Goal: Check status: Check status

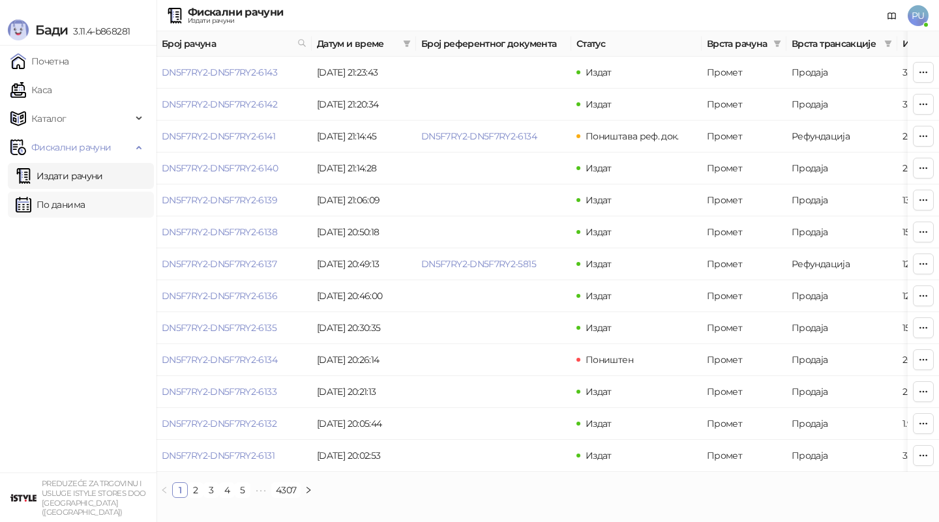
click at [83, 207] on link "По данима" at bounding box center [50, 205] width 69 height 26
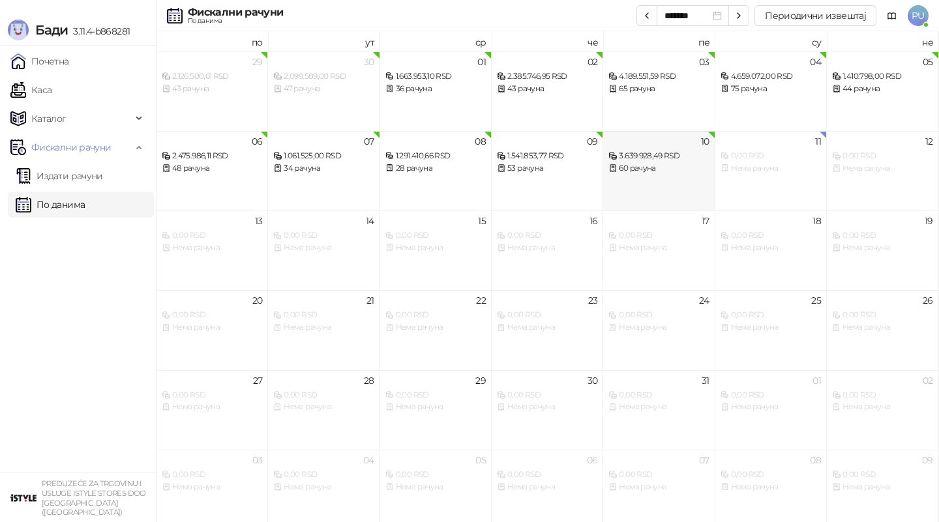
click at [640, 181] on div "10 3.639.928,49 RSD 60 рачуна" at bounding box center [659, 171] width 112 height 80
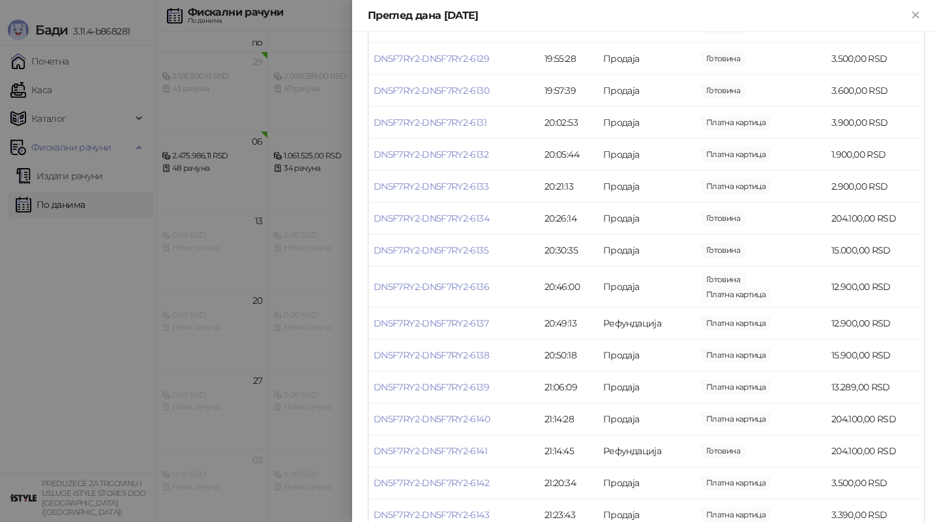
scroll to position [1675, 0]
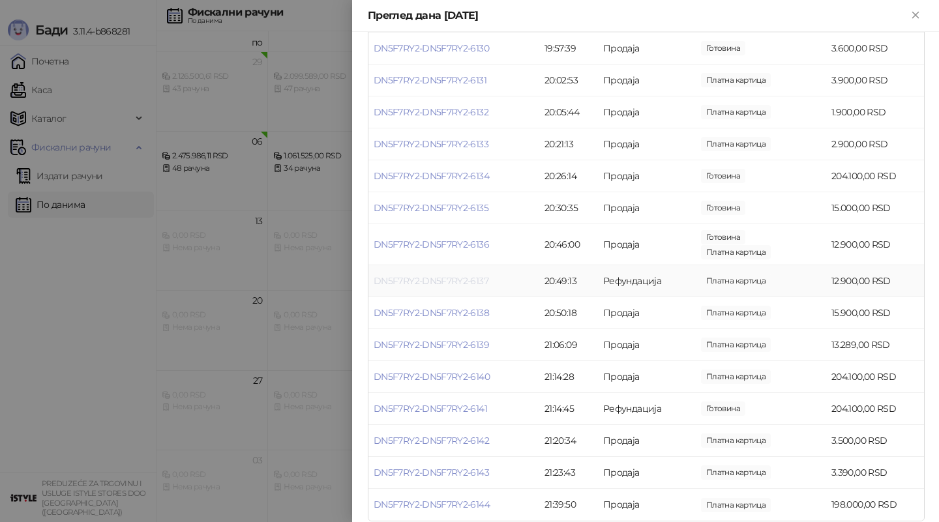
click at [446, 275] on link "DN5F7RY2-DN5F7RY2-6137" at bounding box center [431, 281] width 115 height 12
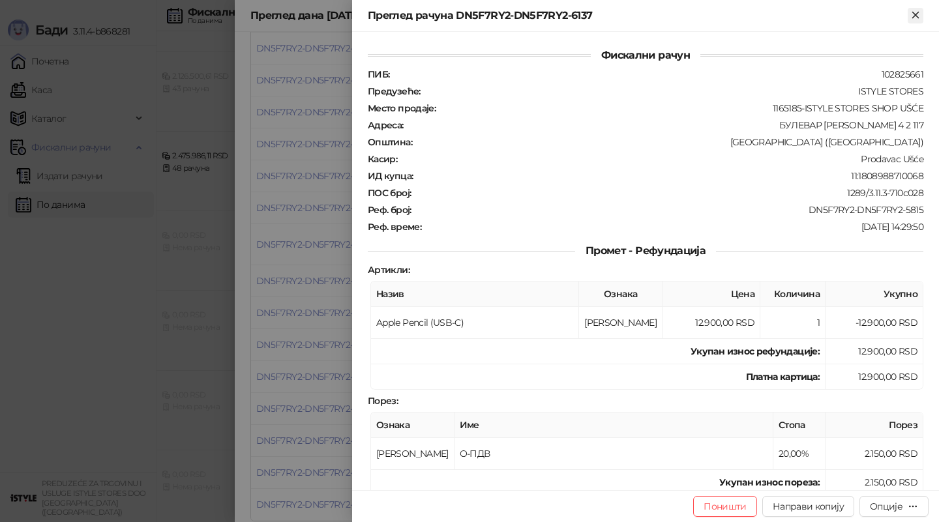
click at [913, 20] on icon "Close" at bounding box center [916, 15] width 12 height 12
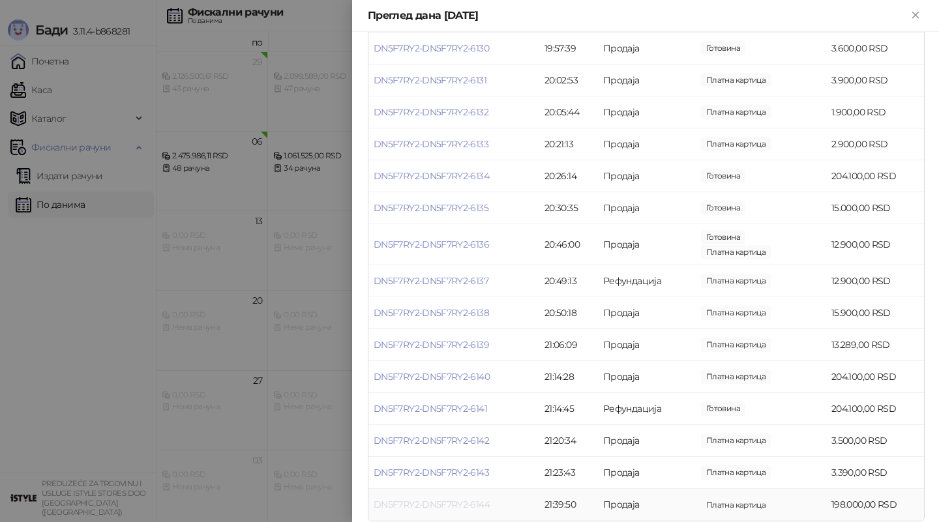
click at [462, 499] on link "DN5F7RY2-DN5F7RY2-6144" at bounding box center [432, 505] width 116 height 12
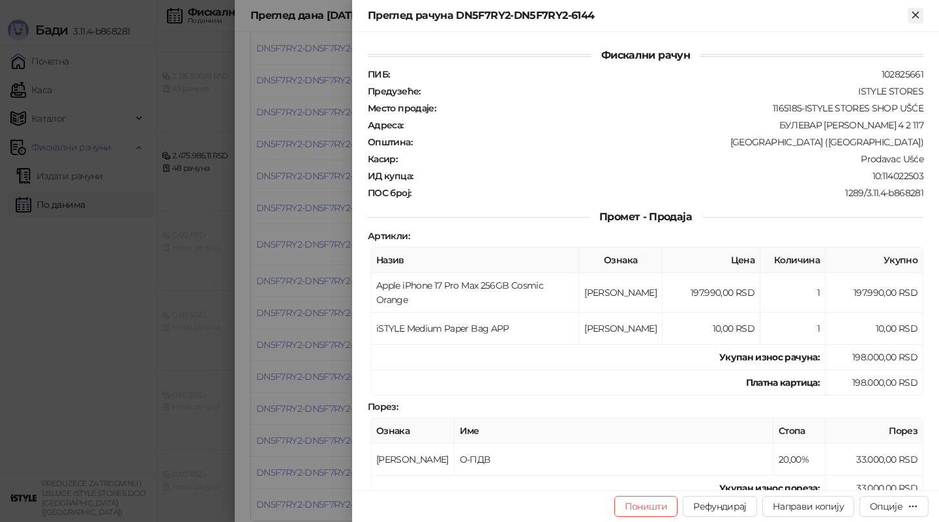
click at [912, 20] on icon "Close" at bounding box center [916, 15] width 12 height 12
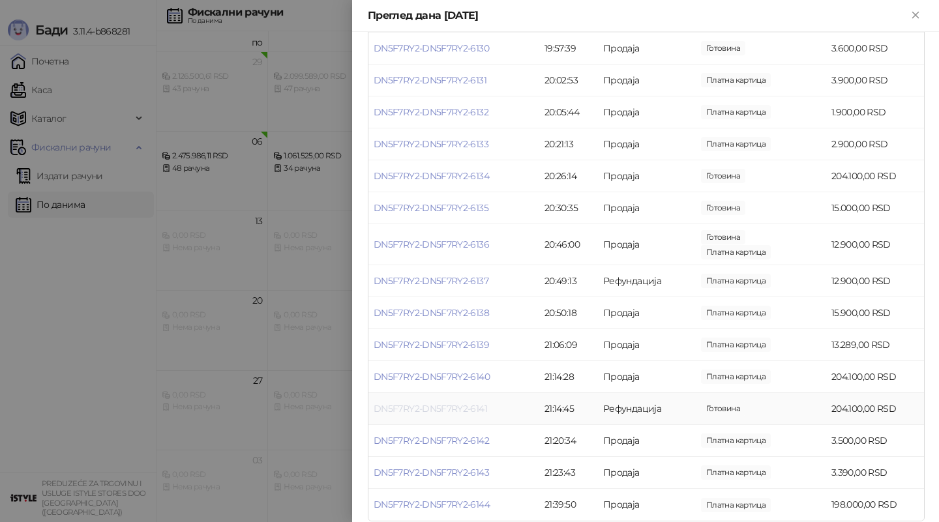
click at [431, 403] on link "DN5F7RY2-DN5F7RY2-6141" at bounding box center [430, 409] width 113 height 12
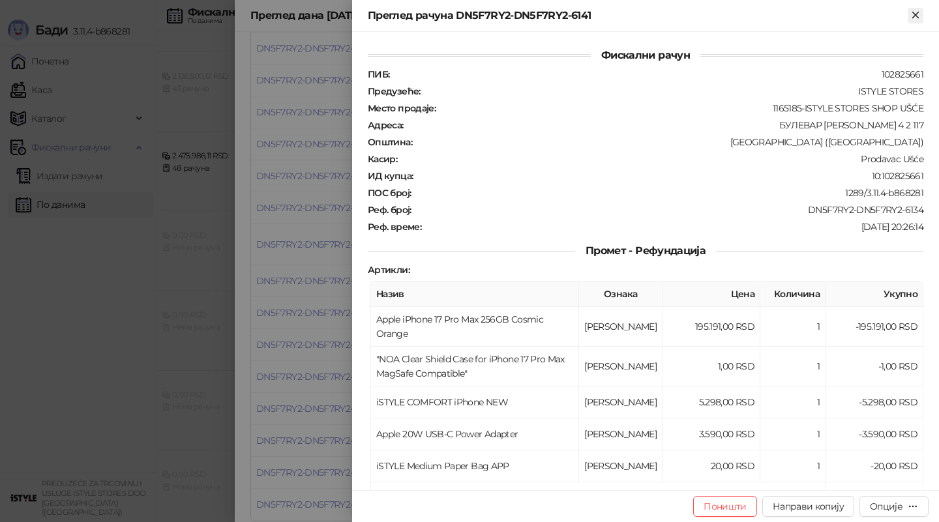
click at [914, 15] on icon "Close" at bounding box center [916, 15] width 12 height 12
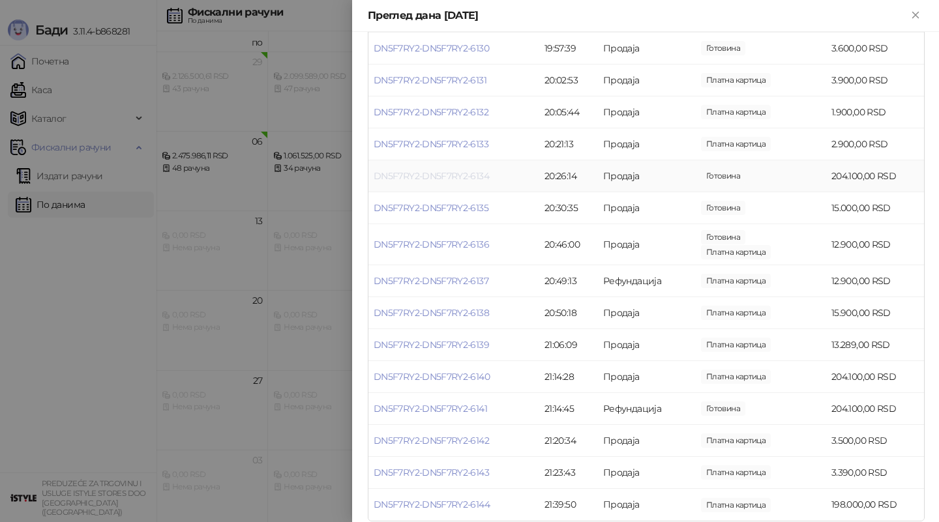
click at [430, 170] on link "DN5F7RY2-DN5F7RY2-6134" at bounding box center [431, 176] width 115 height 12
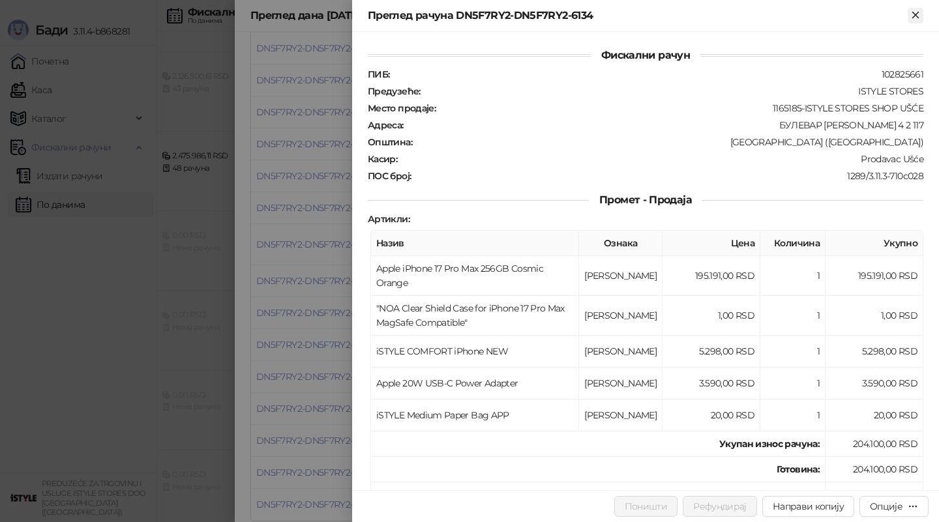
click at [916, 14] on icon "Close" at bounding box center [915, 15] width 6 height 6
